Goal: Transaction & Acquisition: Purchase product/service

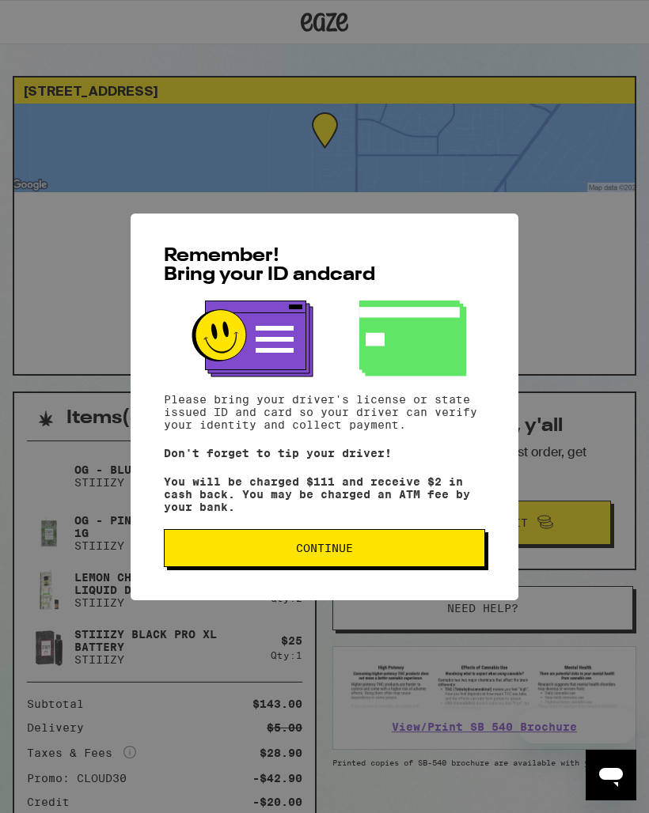
click at [212, 539] on button "Continue" at bounding box center [324, 548] width 321 height 38
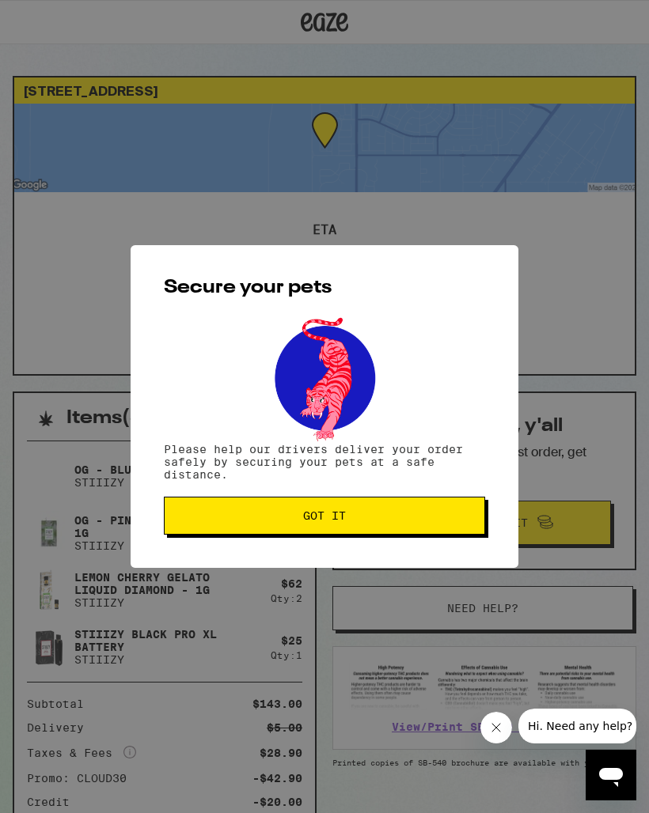
click at [203, 505] on button "Got it" at bounding box center [324, 516] width 321 height 38
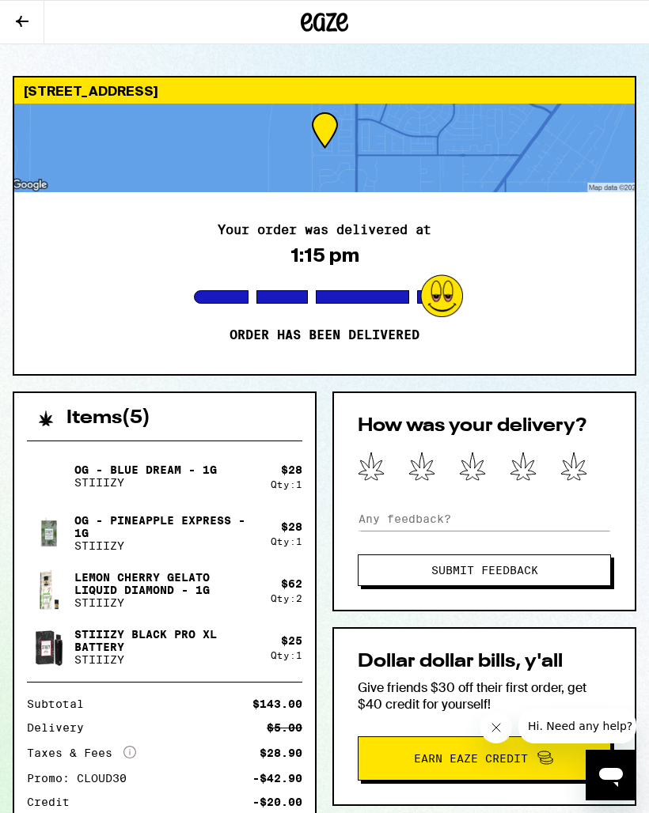
click at [28, 18] on icon at bounding box center [22, 21] width 19 height 19
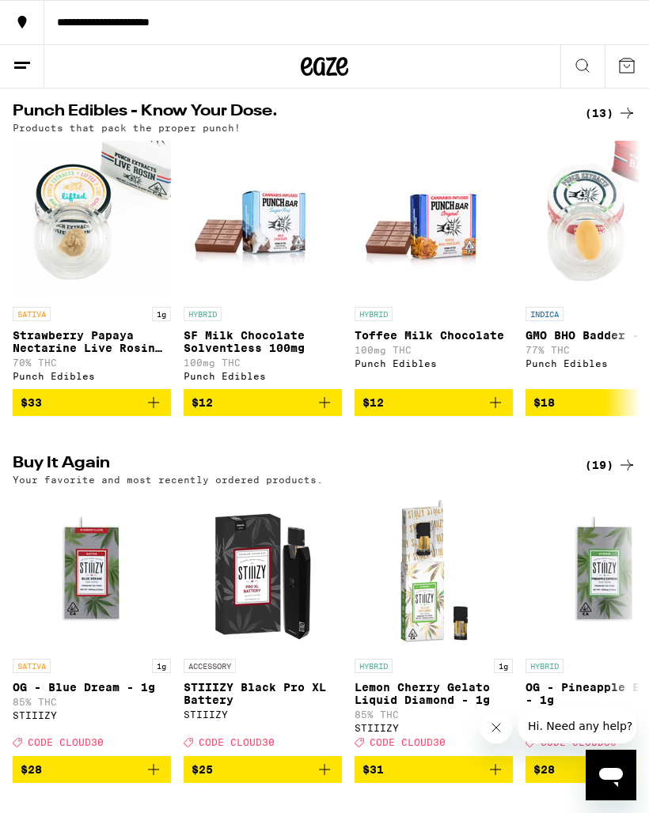
scroll to position [875, 0]
